Goal: Task Accomplishment & Management: Use online tool/utility

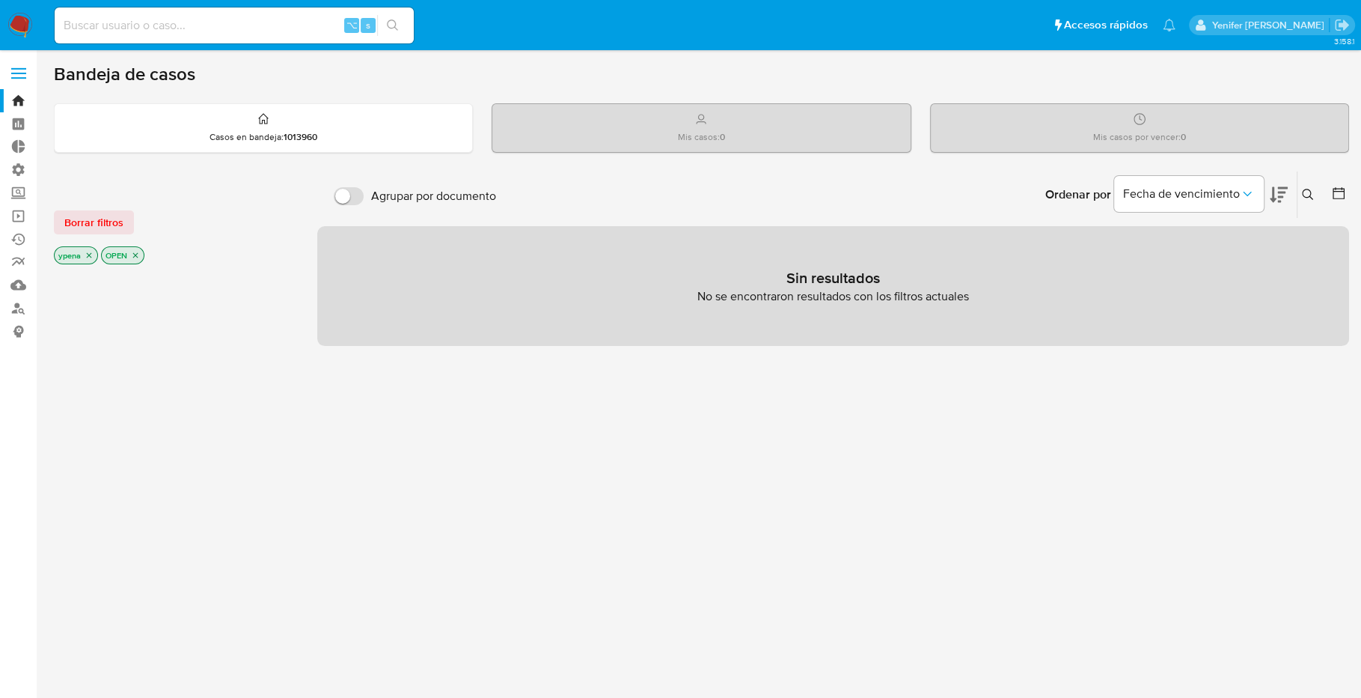
click at [195, 22] on input at bounding box center [234, 25] width 359 height 19
click at [15, 164] on label "Administración" at bounding box center [89, 169] width 178 height 23
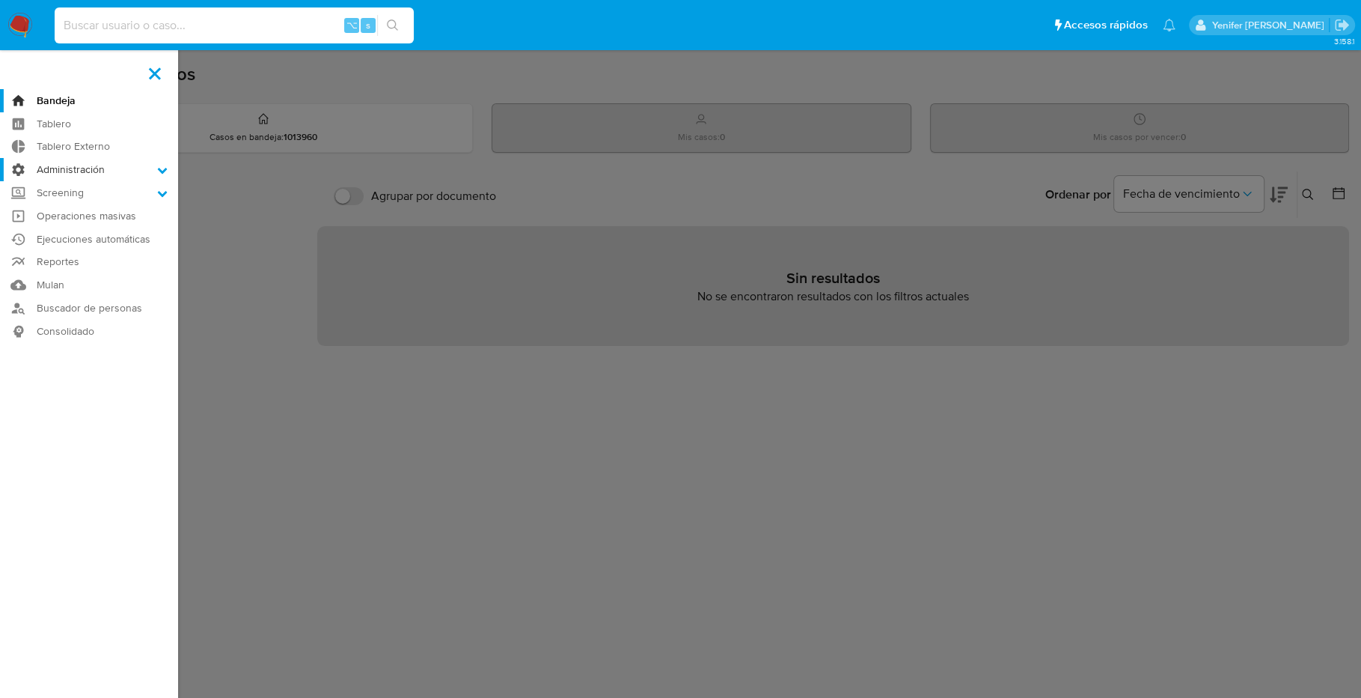
click at [0, 0] on input "Administración" at bounding box center [0, 0] width 0 height 0
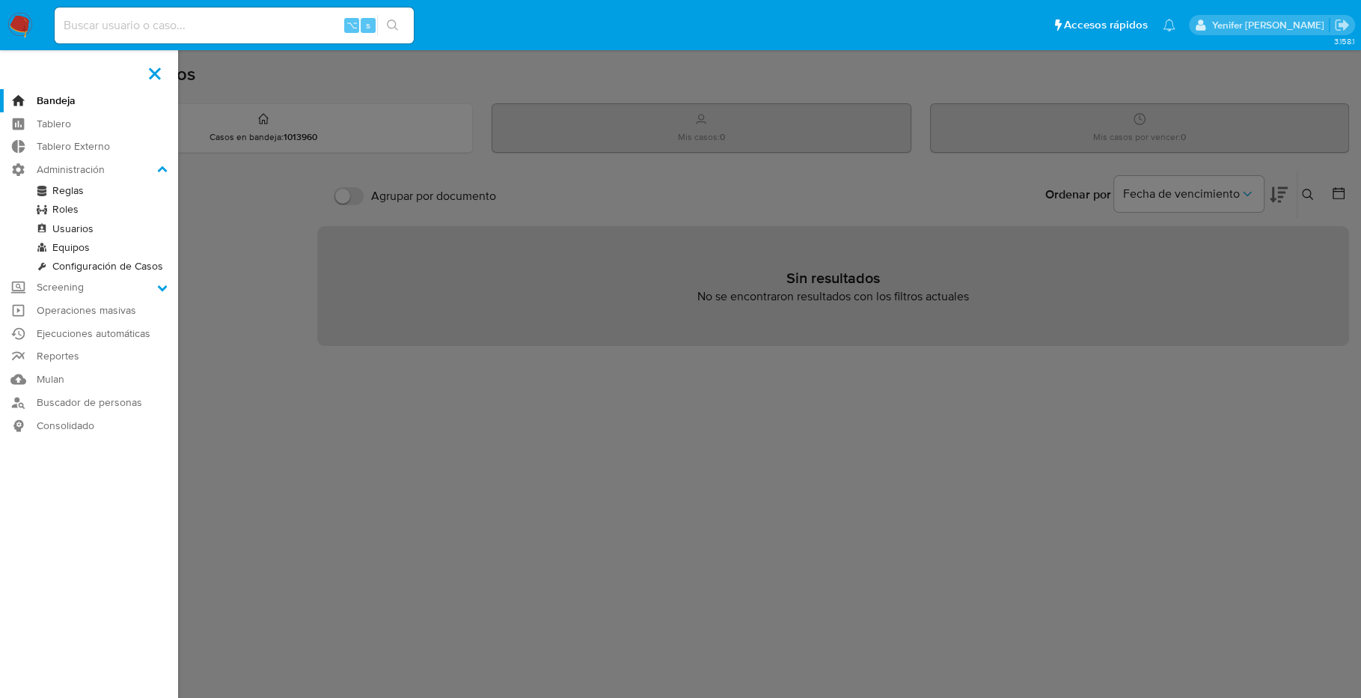
click at [70, 190] on link "Reglas" at bounding box center [89, 190] width 178 height 19
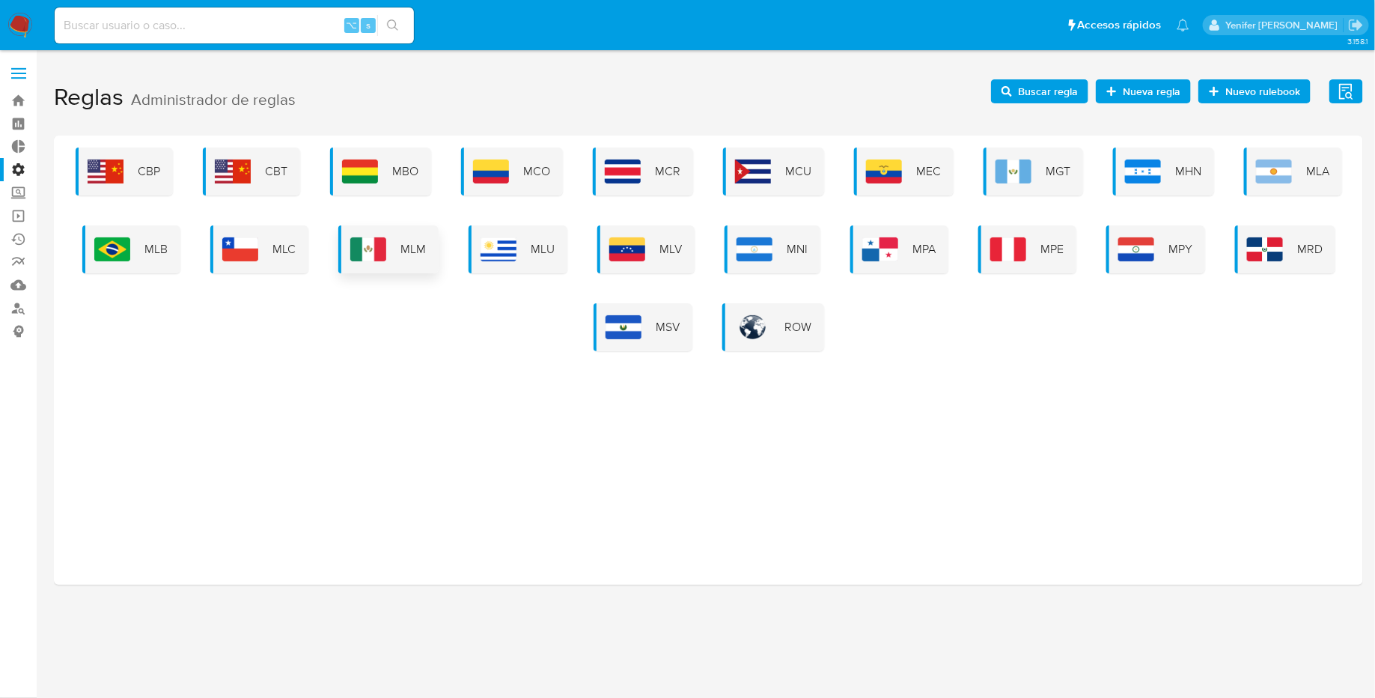
click at [419, 248] on span "MLM" at bounding box center [413, 249] width 25 height 16
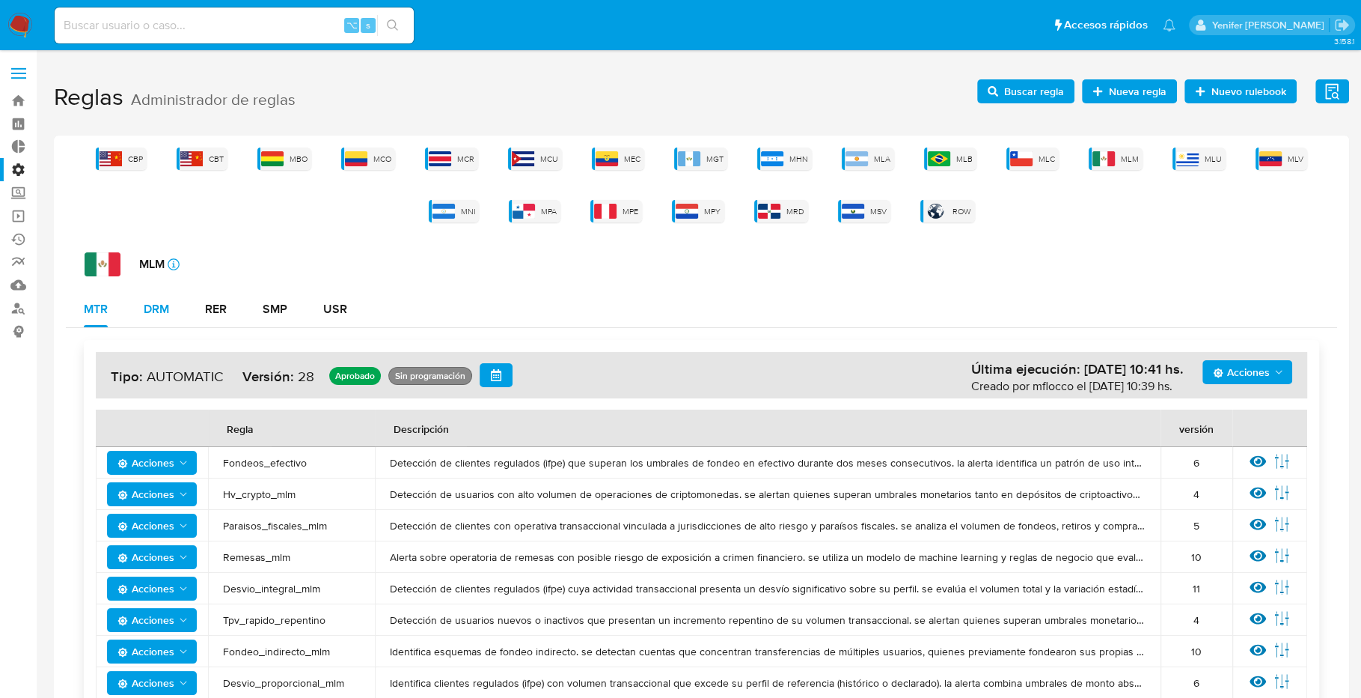
click at [166, 305] on div "DRM" at bounding box center [156, 309] width 25 height 12
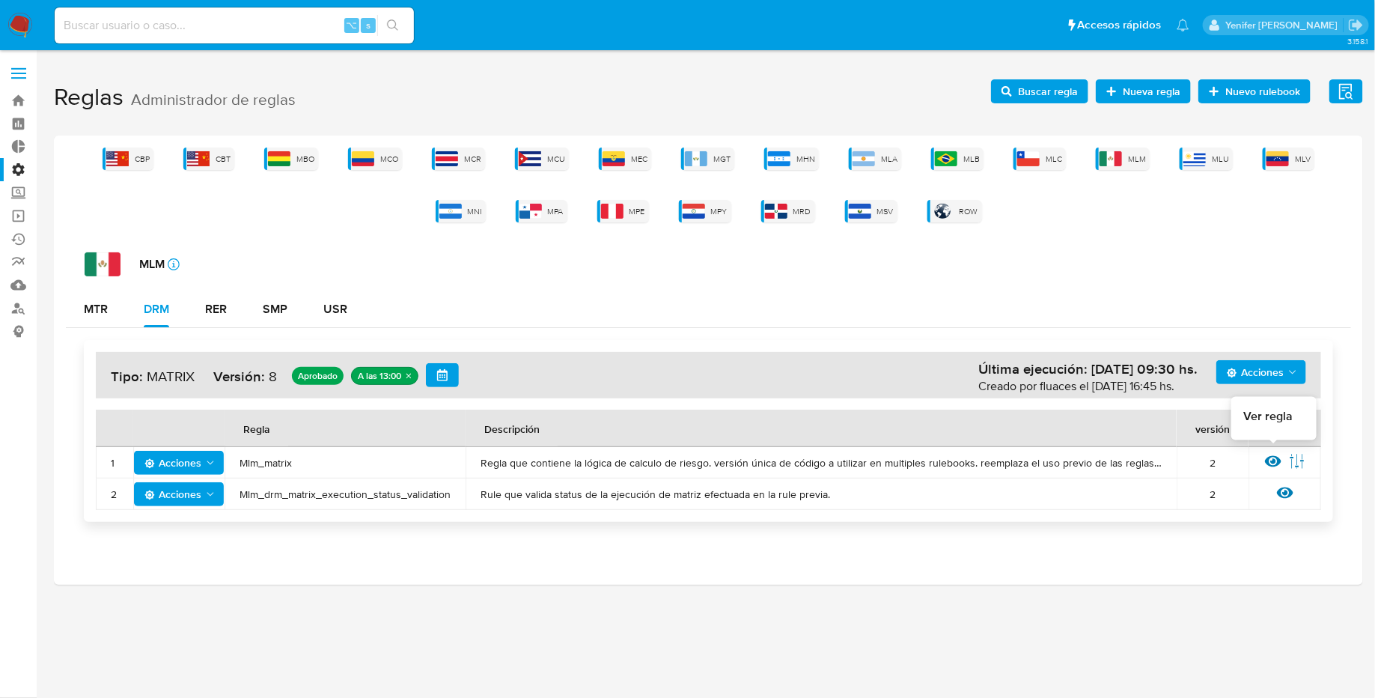
click at [1274, 460] on icon at bounding box center [1273, 461] width 16 height 11
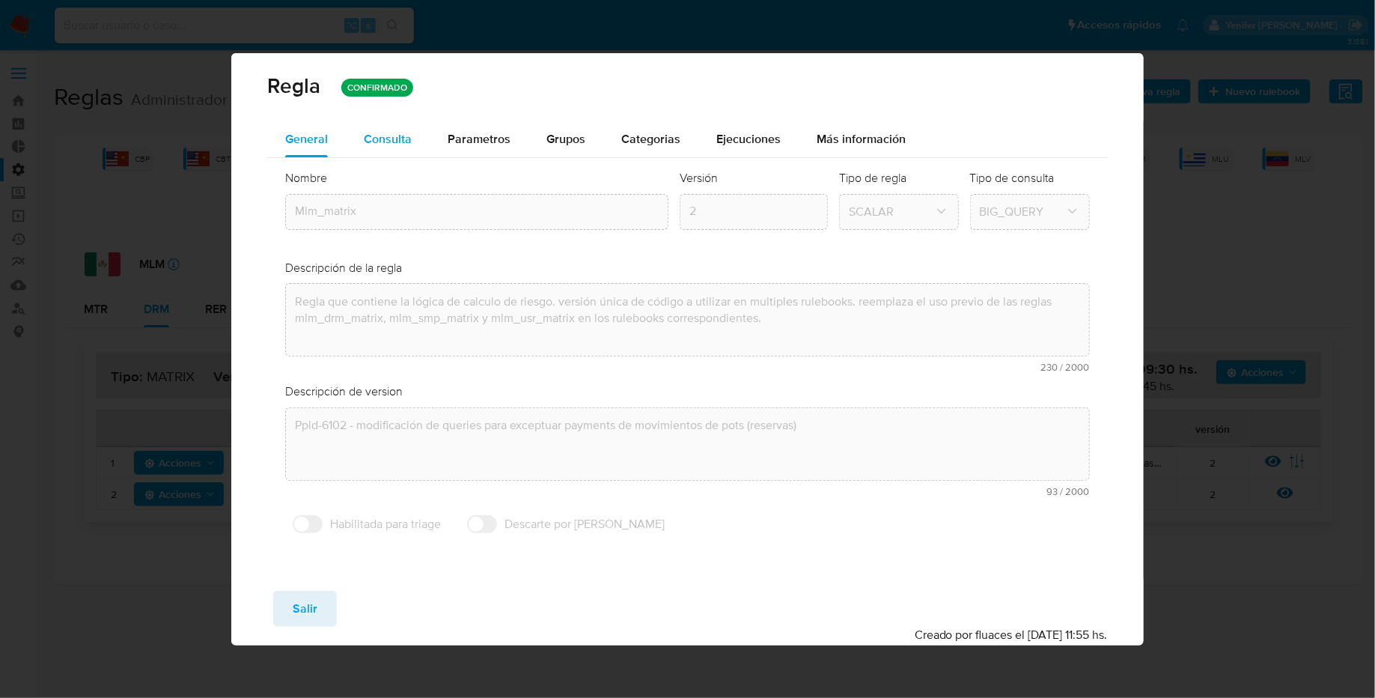
click at [391, 135] on span "Consulta" at bounding box center [388, 138] width 48 height 17
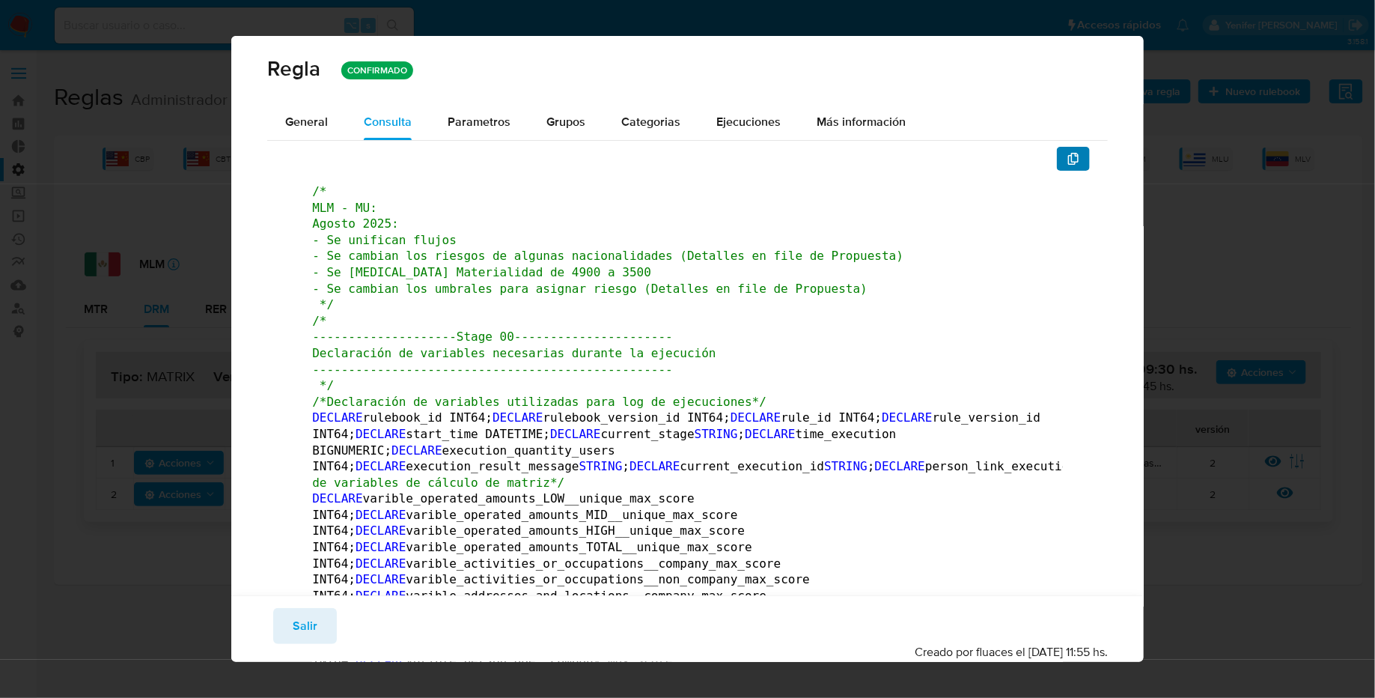
click at [1068, 163] on icon "button" at bounding box center [1073, 159] width 10 height 12
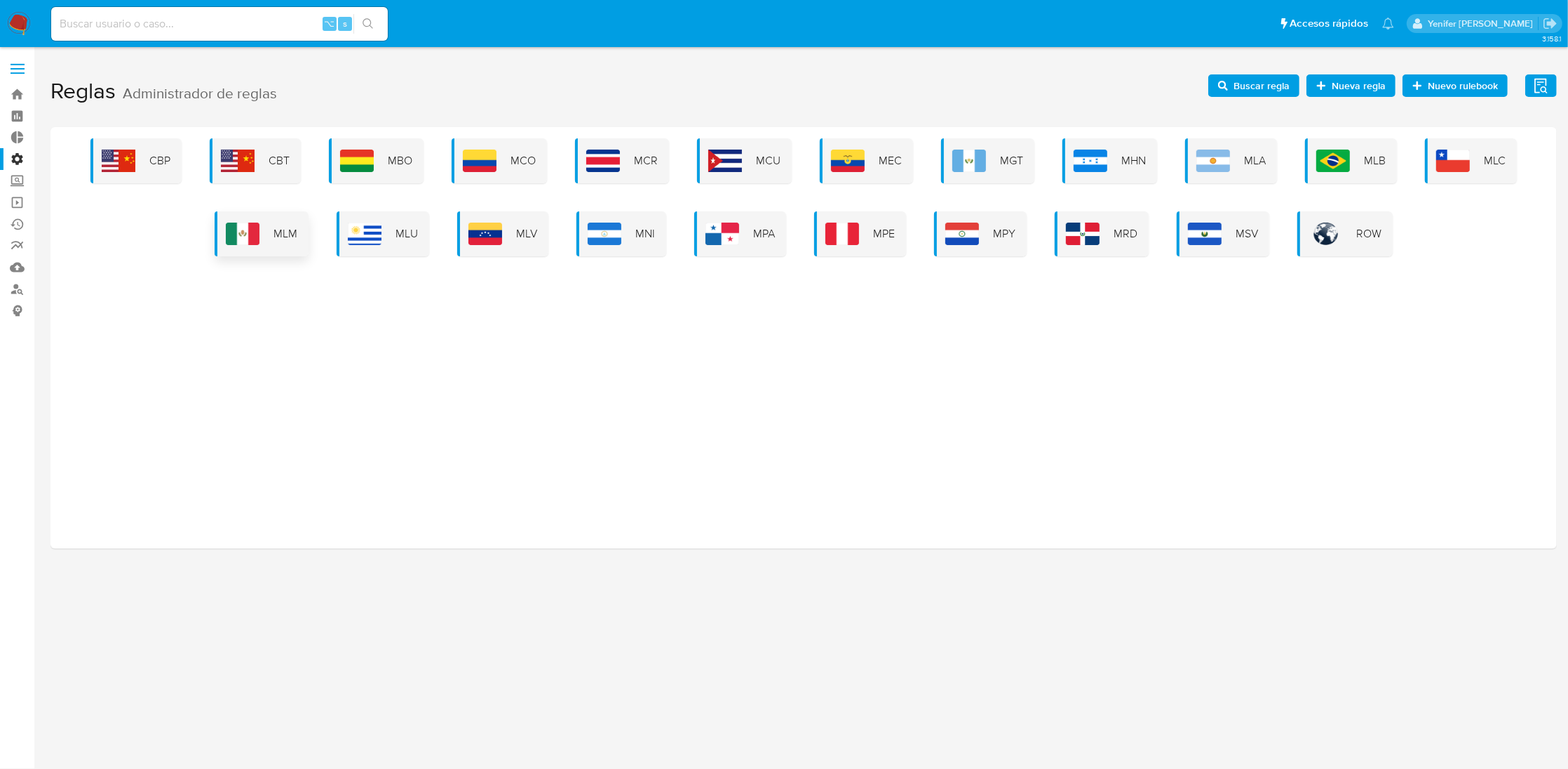
click at [272, 241] on div "MLM" at bounding box center [261, 234] width 94 height 45
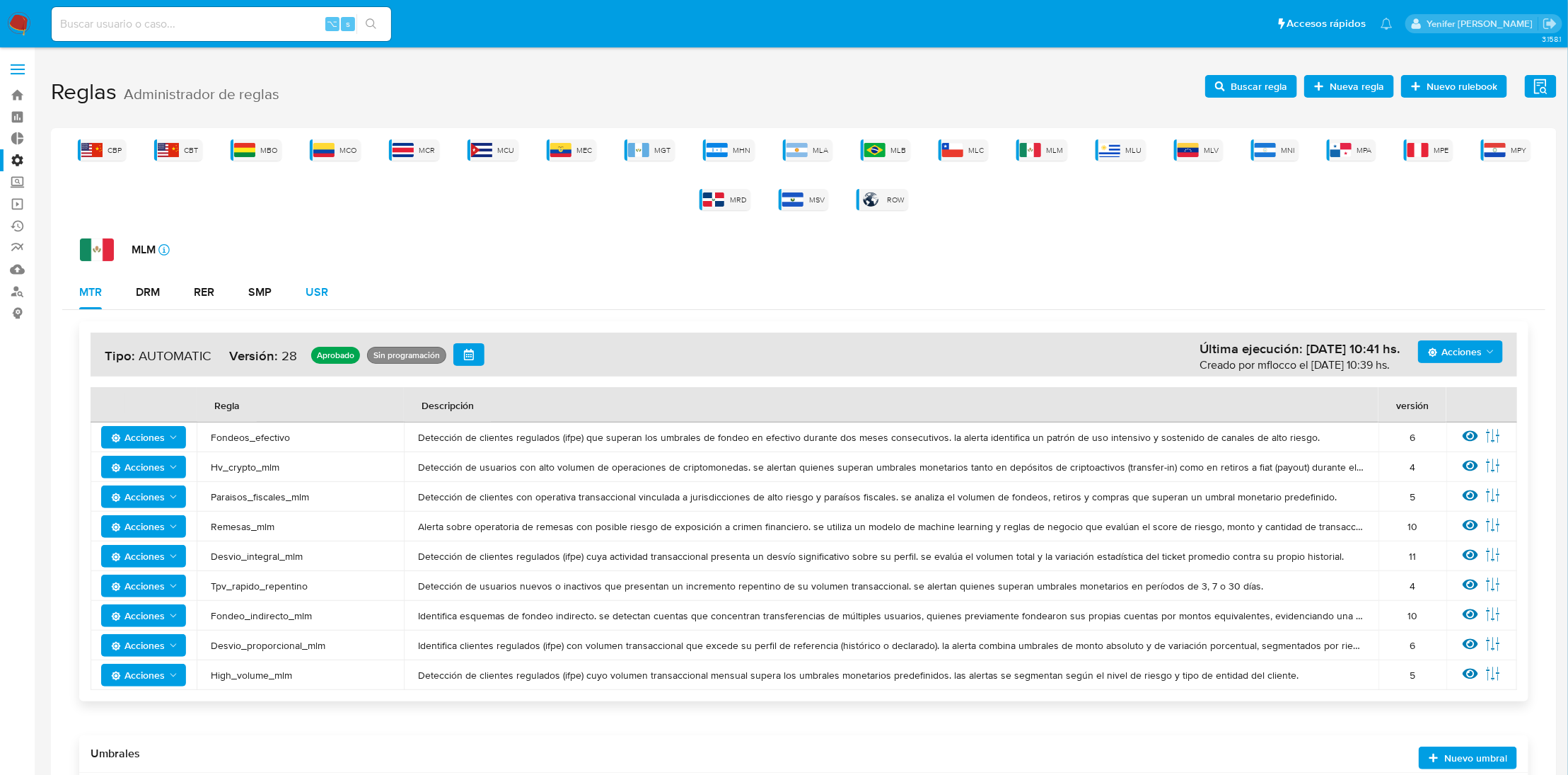
click at [322, 292] on div "USR" at bounding box center [317, 292] width 23 height 11
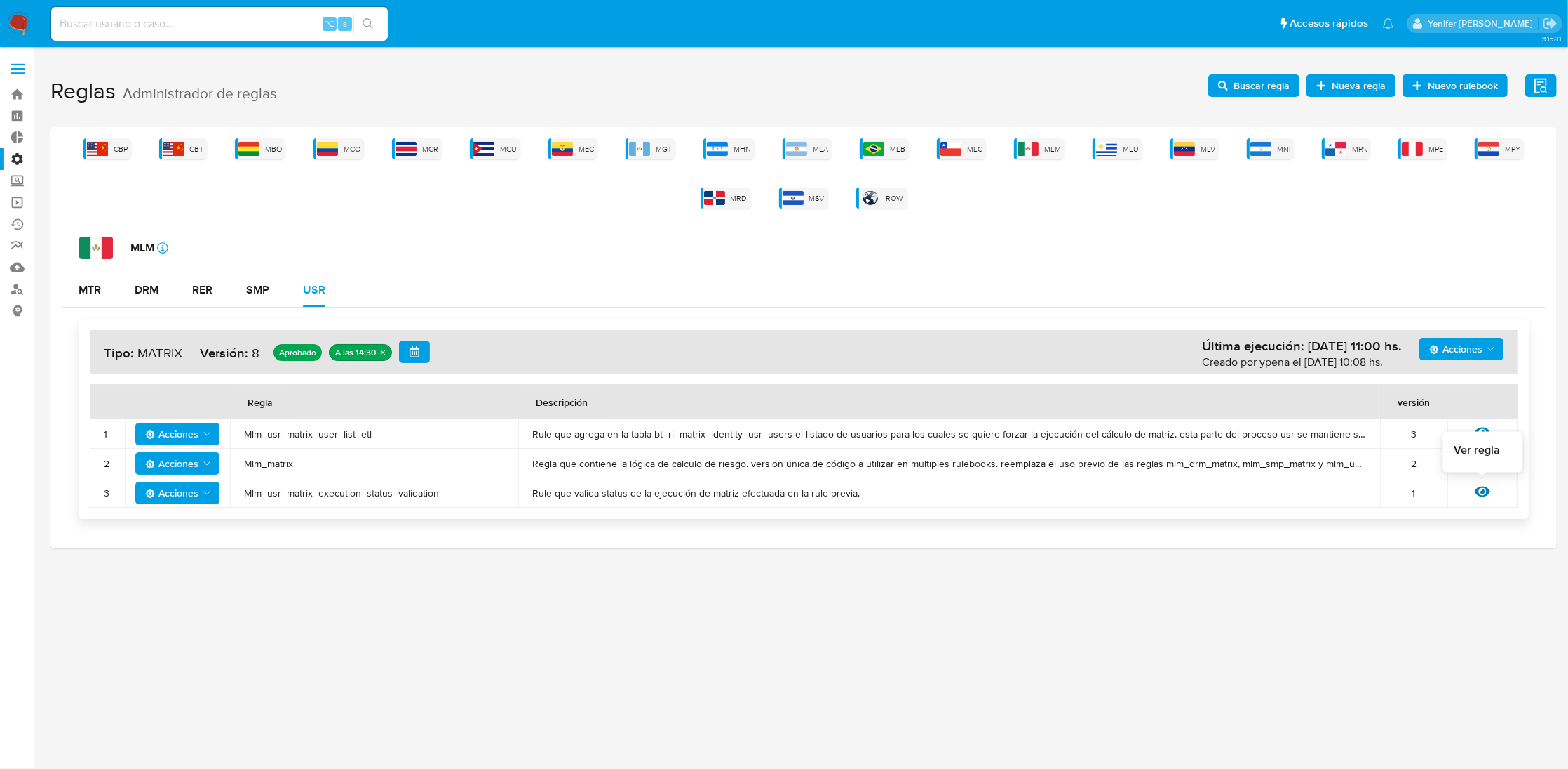
click at [1480, 490] on icon at bounding box center [1483, 491] width 15 height 15
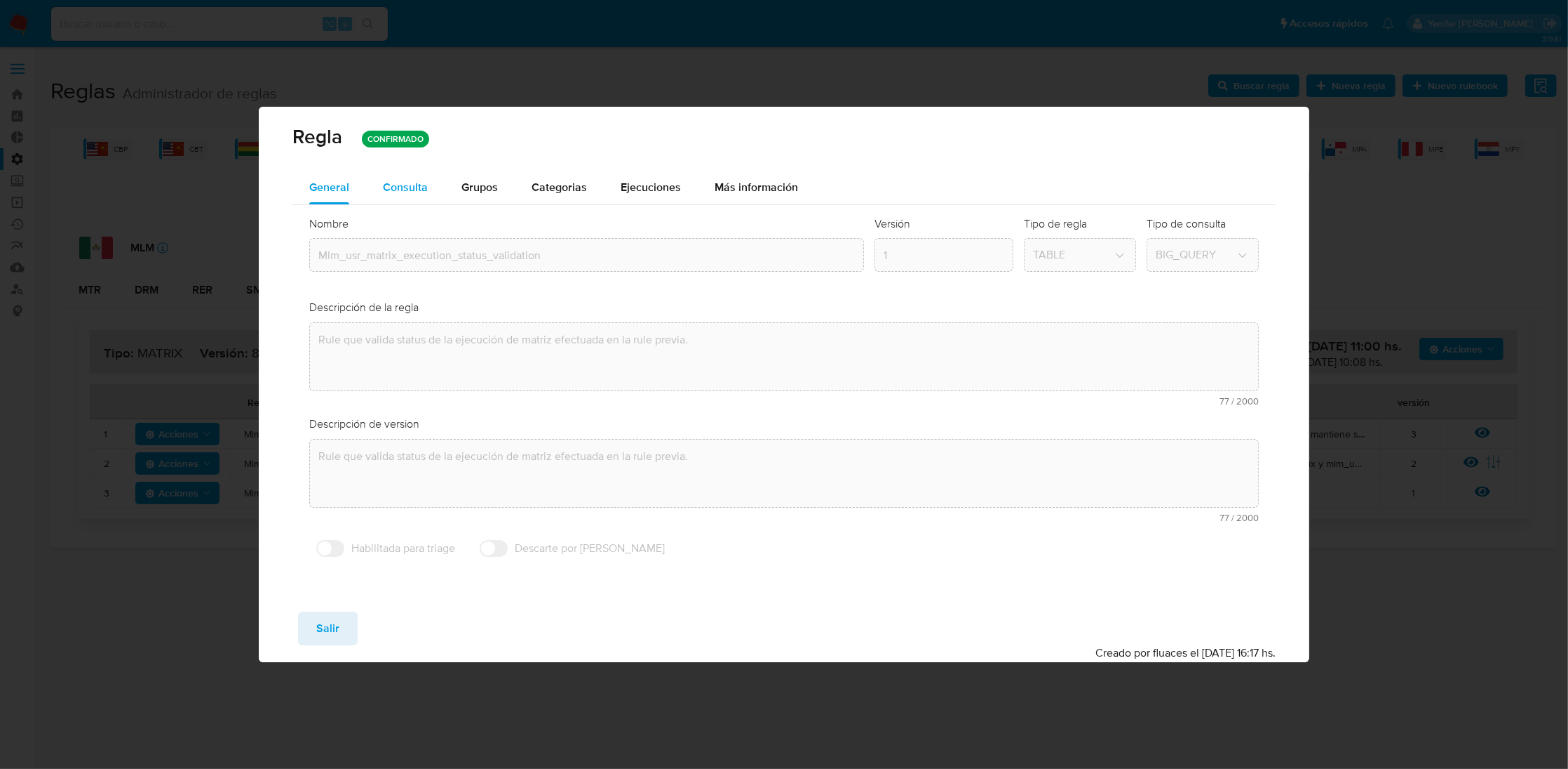
click at [393, 191] on span "Consulta" at bounding box center [406, 187] width 45 height 16
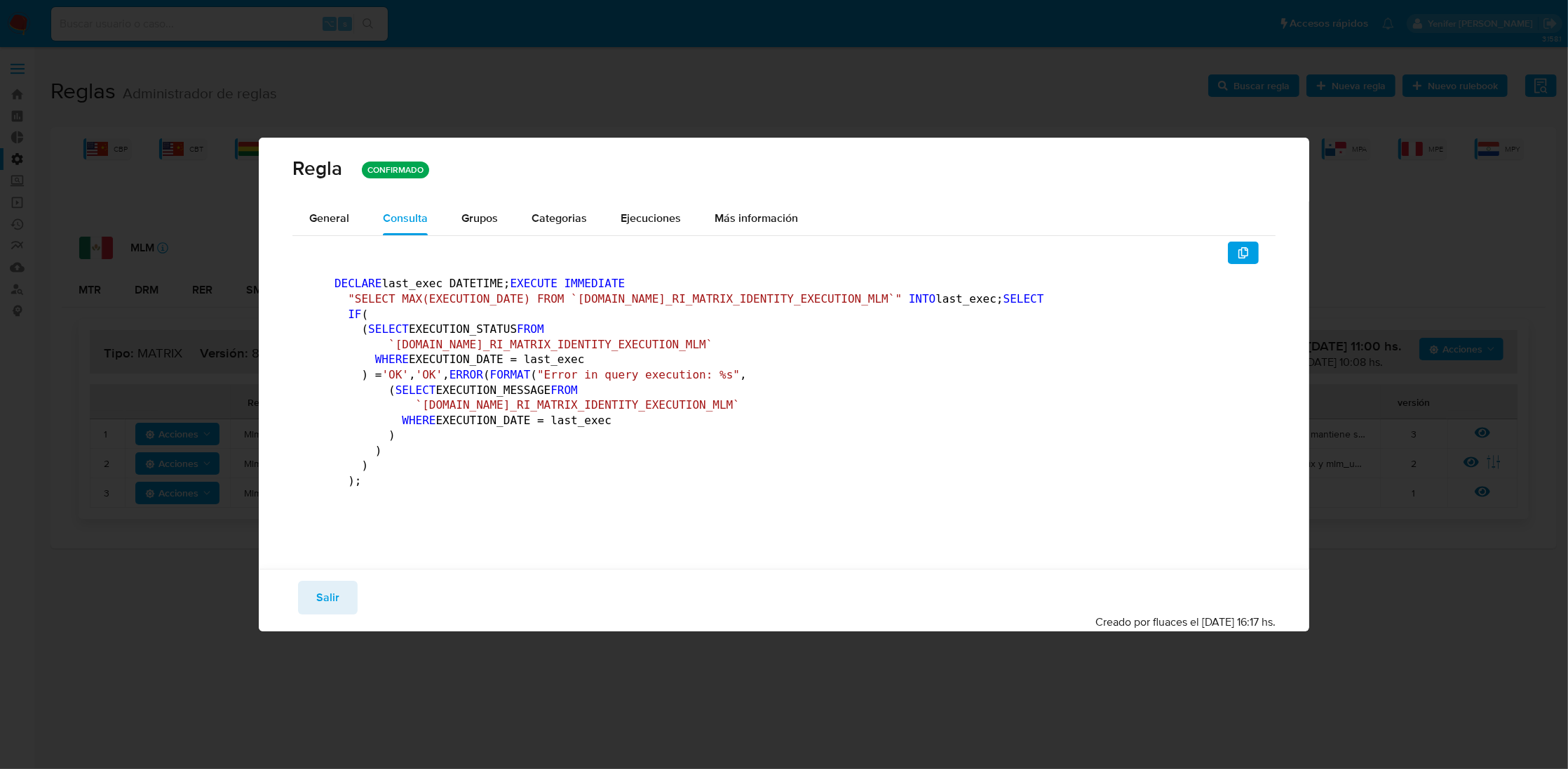
click at [796, 292] on span ""SELECT MAX(EXECUTION_DATE) FROM `[DOMAIN_NAME]_RI_MATRIX_IDENTITY_EXECUTION_ML…" at bounding box center [624, 298] width 554 height 13
click at [642, 292] on span ""SELECT MAX(EXECUTION_DATE) FROM `[DOMAIN_NAME]_RI_MATRIX_IDENTITY_EXECUTION_ML…" at bounding box center [624, 298] width 554 height 13
click at [1238, 243] on span "button" at bounding box center [1244, 252] width 11 height 20
